Goal: Find specific page/section: Find specific page/section

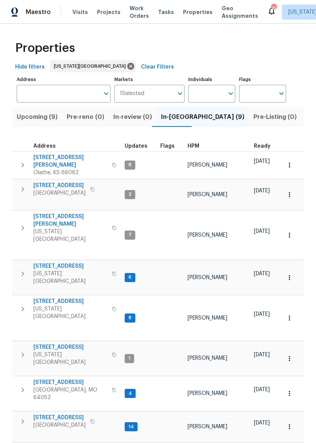
scroll to position [6, 0]
click at [50, 182] on span "[STREET_ADDRESS]" at bounding box center [59, 186] width 52 height 8
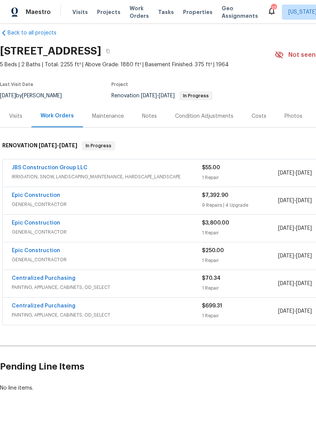
scroll to position [10, 0]
click at [23, 196] on link "Epic Construction" at bounding box center [36, 195] width 49 height 5
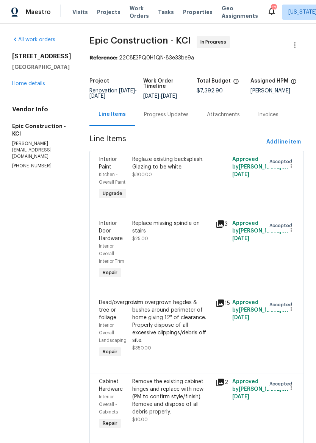
scroll to position [-2, 0]
click at [9, 10] on div "Maestro" at bounding box center [25, 12] width 51 height 15
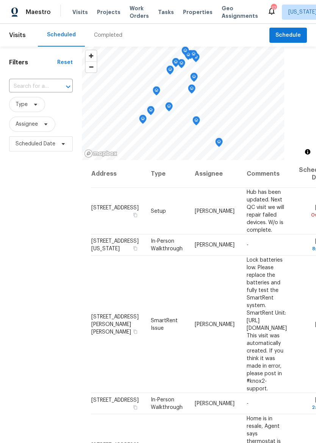
click at [191, 13] on span "Properties" at bounding box center [198, 12] width 30 height 8
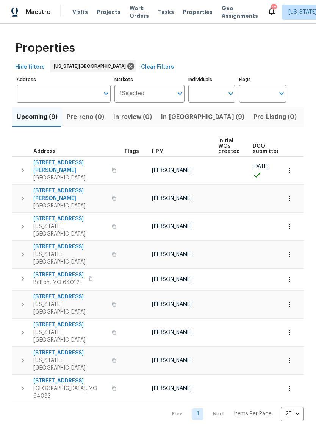
click at [170, 121] on span "In-reno (9)" at bounding box center [202, 117] width 83 height 11
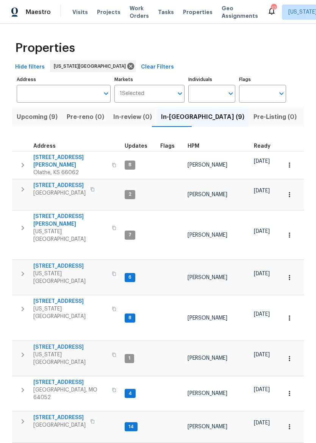
click at [91, 187] on icon "button" at bounding box center [93, 189] width 4 height 4
click at [90, 187] on icon "button" at bounding box center [92, 189] width 5 height 5
click at [22, 186] on icon "button" at bounding box center [22, 189] width 9 height 9
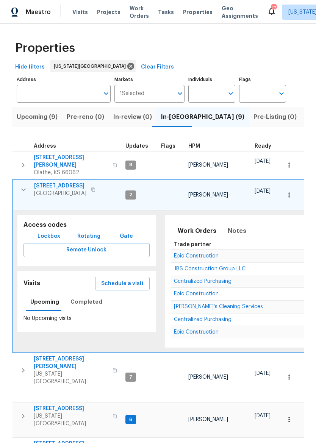
click at [42, 232] on span "Lockbox" at bounding box center [49, 236] width 23 height 9
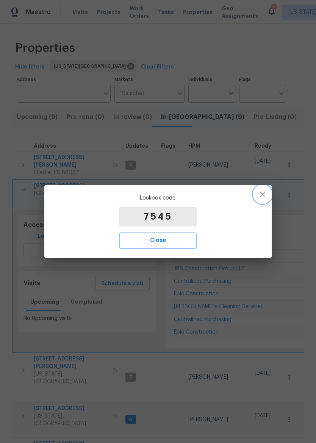
click at [260, 193] on icon "button" at bounding box center [262, 194] width 9 height 9
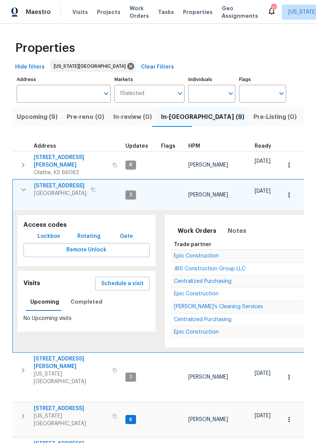
click at [24, 186] on icon "button" at bounding box center [23, 189] width 9 height 9
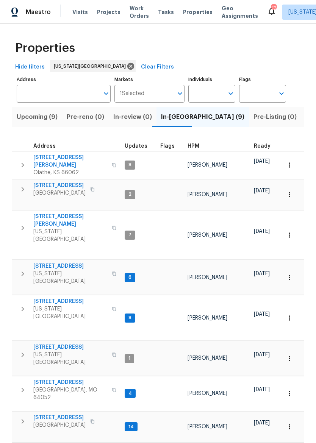
click at [20, 386] on icon "button" at bounding box center [22, 390] width 9 height 9
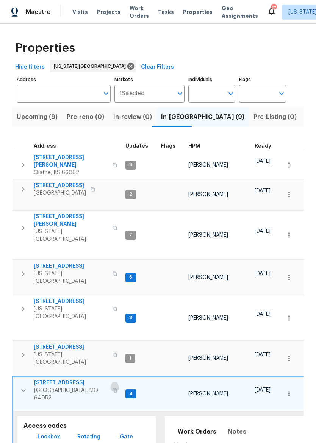
click at [113, 388] on icon "button" at bounding box center [115, 390] width 5 height 5
click at [42, 433] on span "Lockbox" at bounding box center [49, 437] width 23 height 9
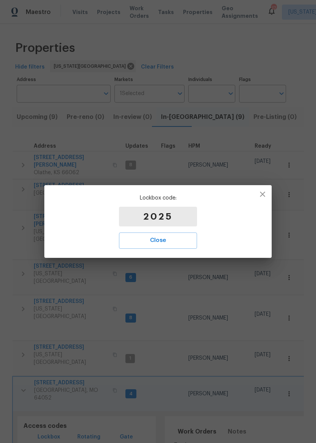
click at [174, 241] on span "Close" at bounding box center [157, 241] width 61 height 10
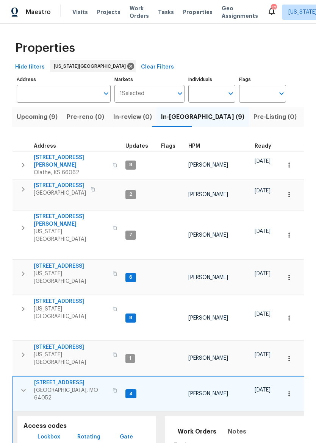
click at [27, 386] on icon "button" at bounding box center [23, 390] width 9 height 9
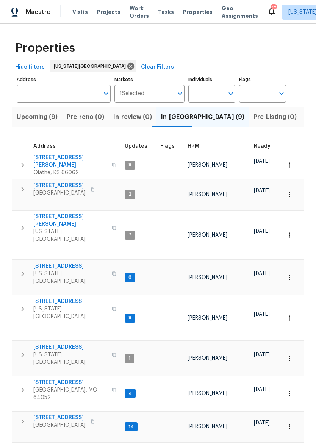
click at [60, 443] on span "2011 N 49th Ter" at bounding box center [70, 450] width 74 height 8
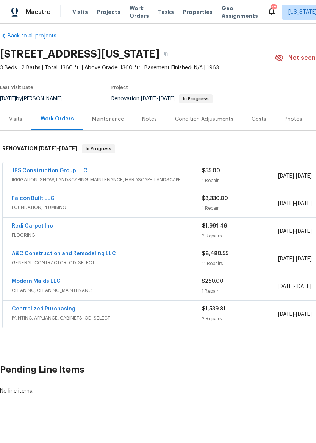
scroll to position [7, 0]
click at [27, 256] on link "A&C Construction and Remodeling LLC" at bounding box center [64, 253] width 104 height 5
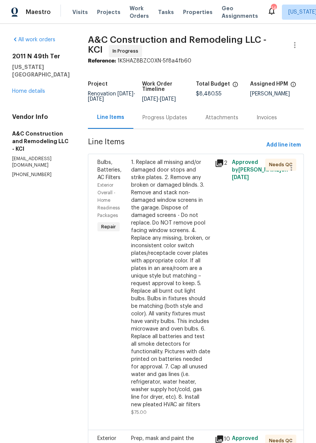
click at [183, 118] on div "Progress Updates" at bounding box center [164, 117] width 63 height 22
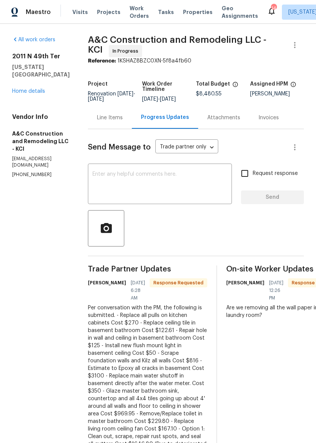
click at [20, 89] on link "Home details" at bounding box center [28, 91] width 33 height 5
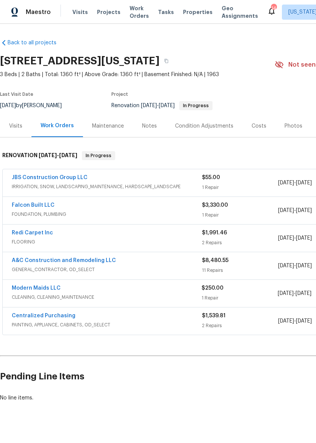
click at [19, 262] on link "A&C Construction and Remodeling LLC" at bounding box center [64, 260] width 104 height 5
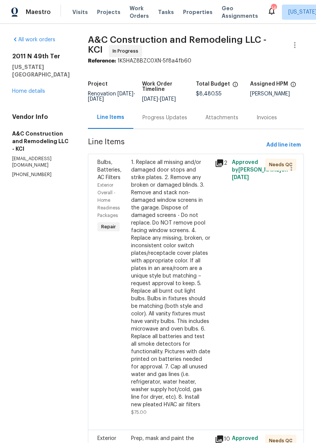
click at [174, 115] on div "Progress Updates" at bounding box center [164, 117] width 63 height 22
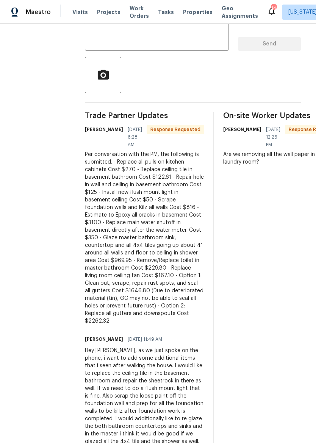
scroll to position [154, 3]
click at [188, 10] on span "Properties" at bounding box center [198, 12] width 30 height 8
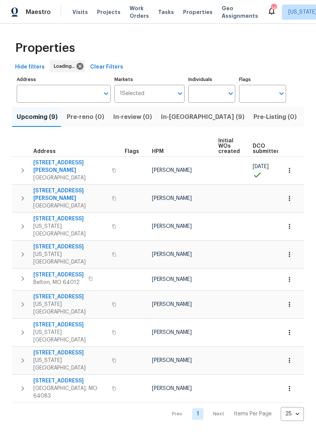
click at [306, 117] on span "Listed (31)" at bounding box center [321, 117] width 31 height 11
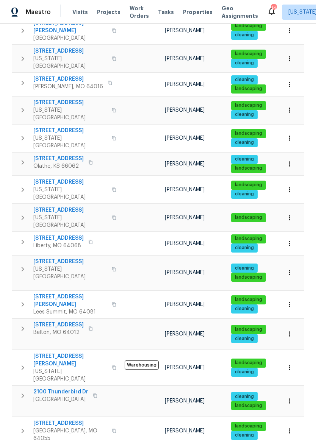
scroll to position [204, 0]
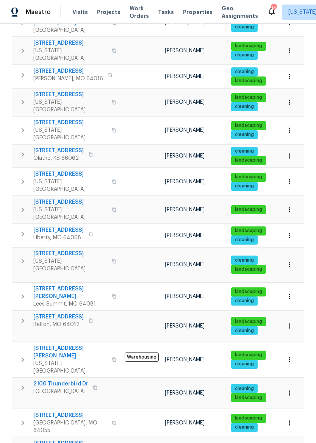
click at [21, 227] on button "button" at bounding box center [22, 234] width 15 height 15
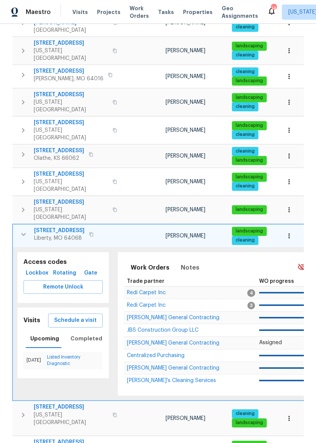
click at [31, 269] on span "Lockbox" at bounding box center [37, 273] width 21 height 9
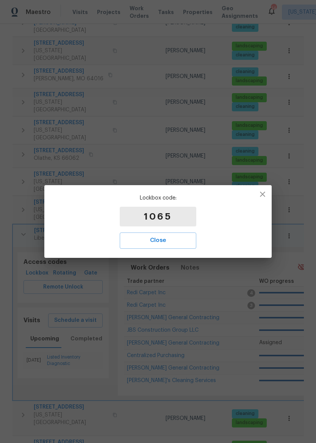
click at [172, 243] on span "Close" at bounding box center [158, 241] width 60 height 10
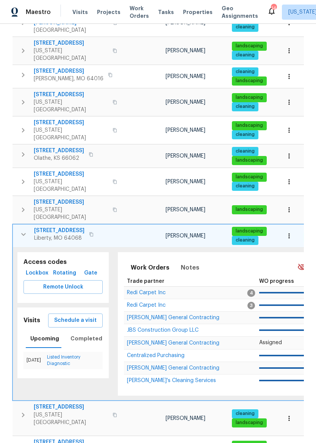
click at [25, 230] on icon "button" at bounding box center [23, 234] width 9 height 9
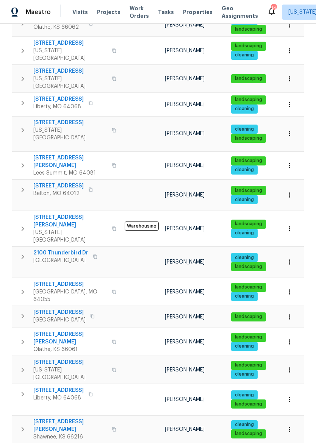
scroll to position [335, 0]
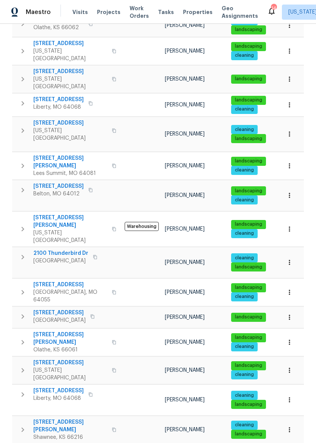
click at [20, 390] on icon "button" at bounding box center [22, 394] width 9 height 9
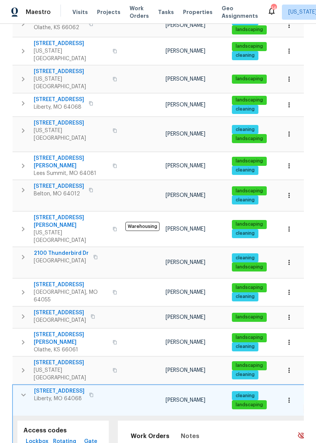
click at [28, 437] on span "Lockbox" at bounding box center [37, 441] width 21 height 9
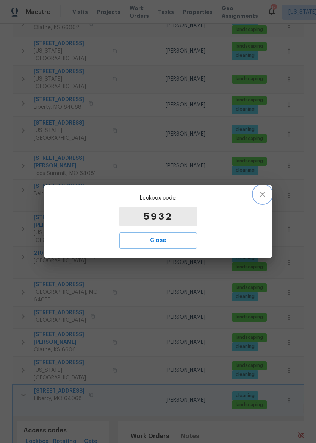
click at [260, 198] on icon "button" at bounding box center [262, 194] width 9 height 9
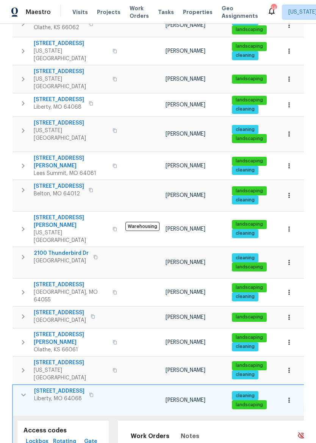
click at [48, 388] on span "[STREET_ADDRESS]" at bounding box center [59, 392] width 50 height 8
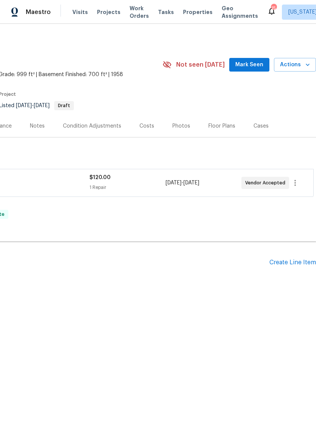
scroll to position [0, 112]
click at [294, 70] on button "Actions" at bounding box center [295, 65] width 42 height 14
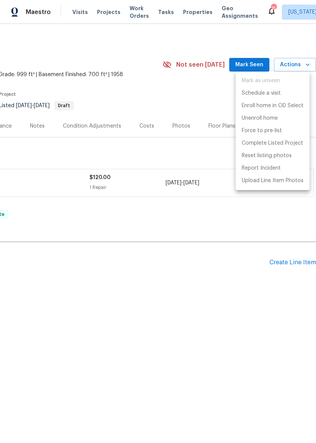
click at [196, 120] on div at bounding box center [158, 221] width 316 height 443
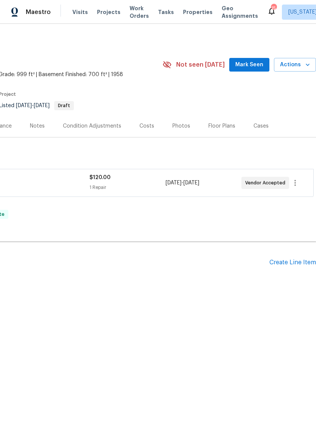
click at [185, 16] on span "Properties" at bounding box center [198, 12] width 30 height 8
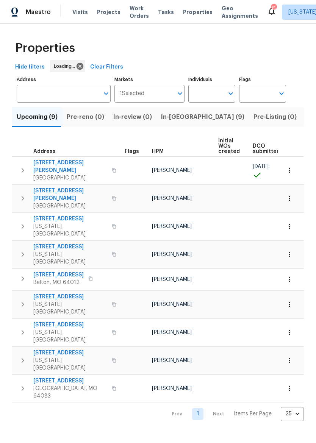
click at [306, 117] on span "Listed (31)" at bounding box center [321, 117] width 31 height 11
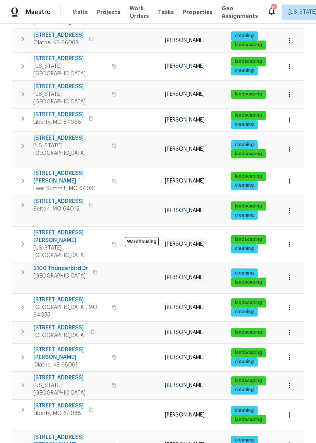
scroll to position [317, 0]
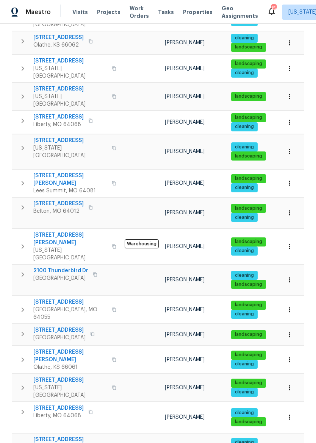
click at [289, 414] on icon "button" at bounding box center [290, 418] width 8 height 8
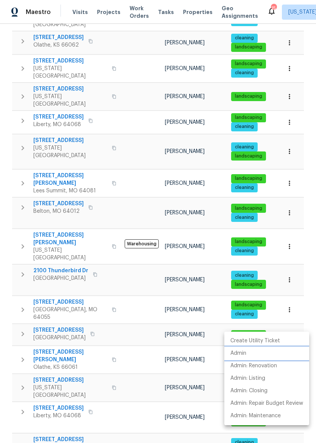
click at [251, 357] on li "Admin" at bounding box center [266, 354] width 85 height 13
click at [23, 14] on div at bounding box center [158, 221] width 316 height 443
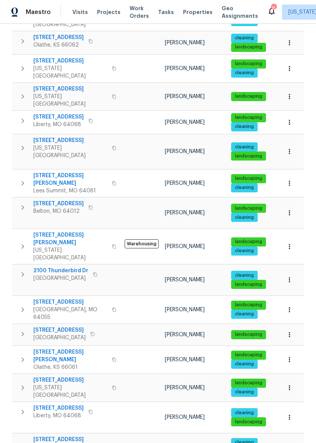
click at [18, 7] on div "Maestro" at bounding box center [25, 12] width 51 height 15
